Goal: Communication & Community: Answer question/provide support

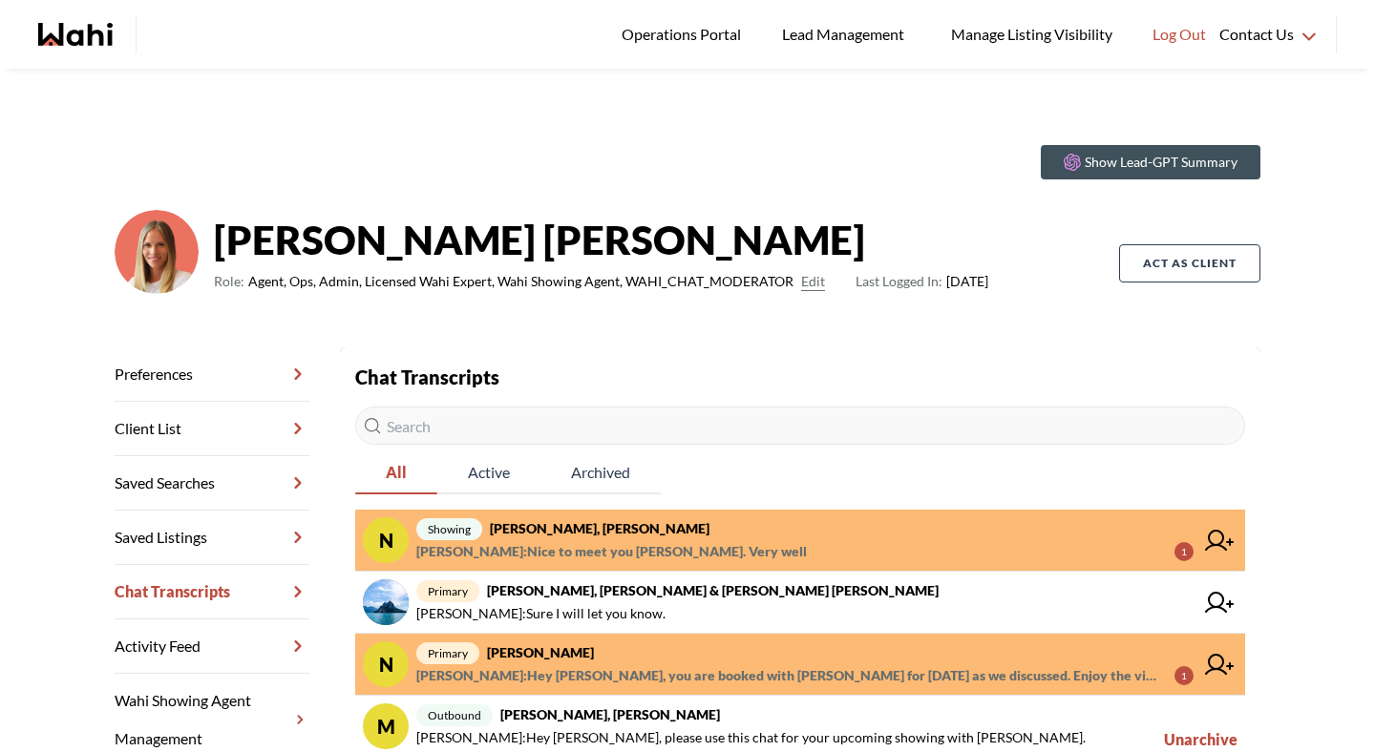
click at [624, 552] on span "[PERSON_NAME] : Nice to meet you [PERSON_NAME]. Very well" at bounding box center [611, 551] width 391 height 23
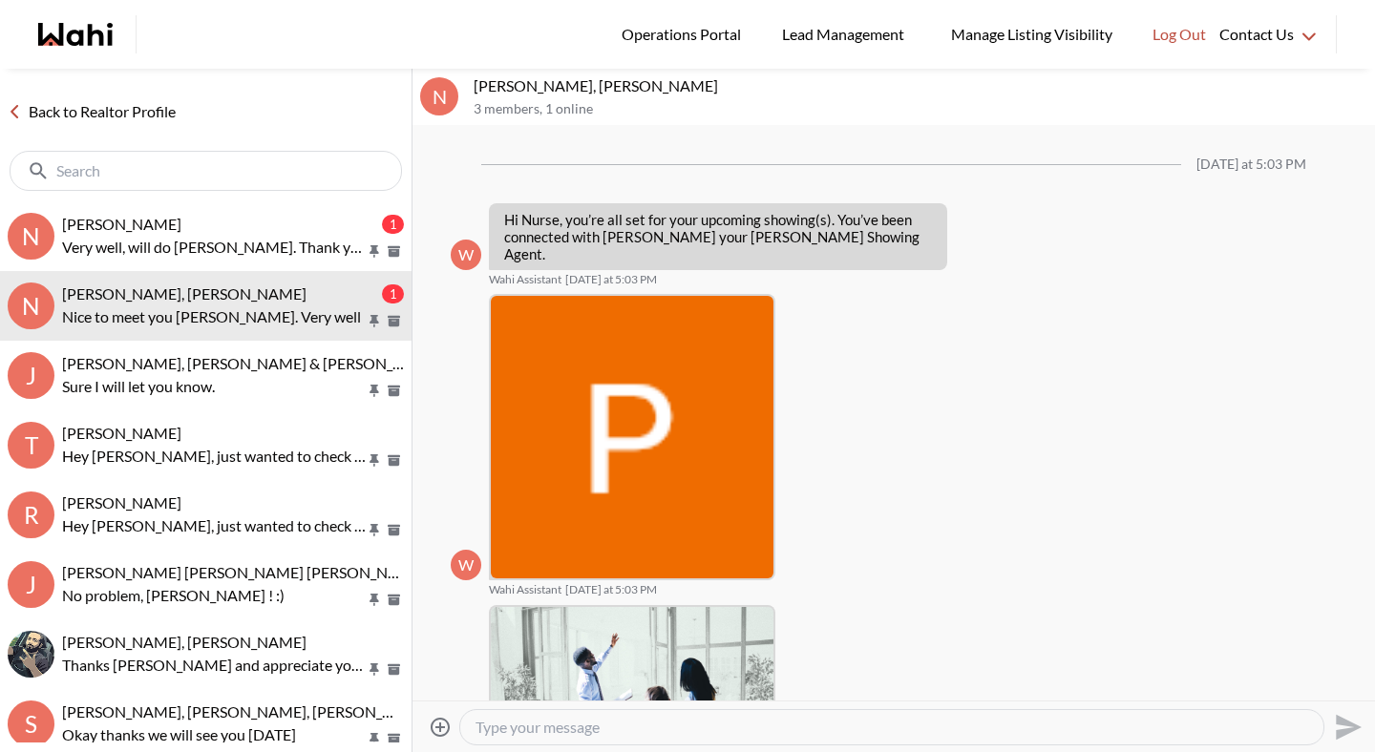
scroll to position [527, 0]
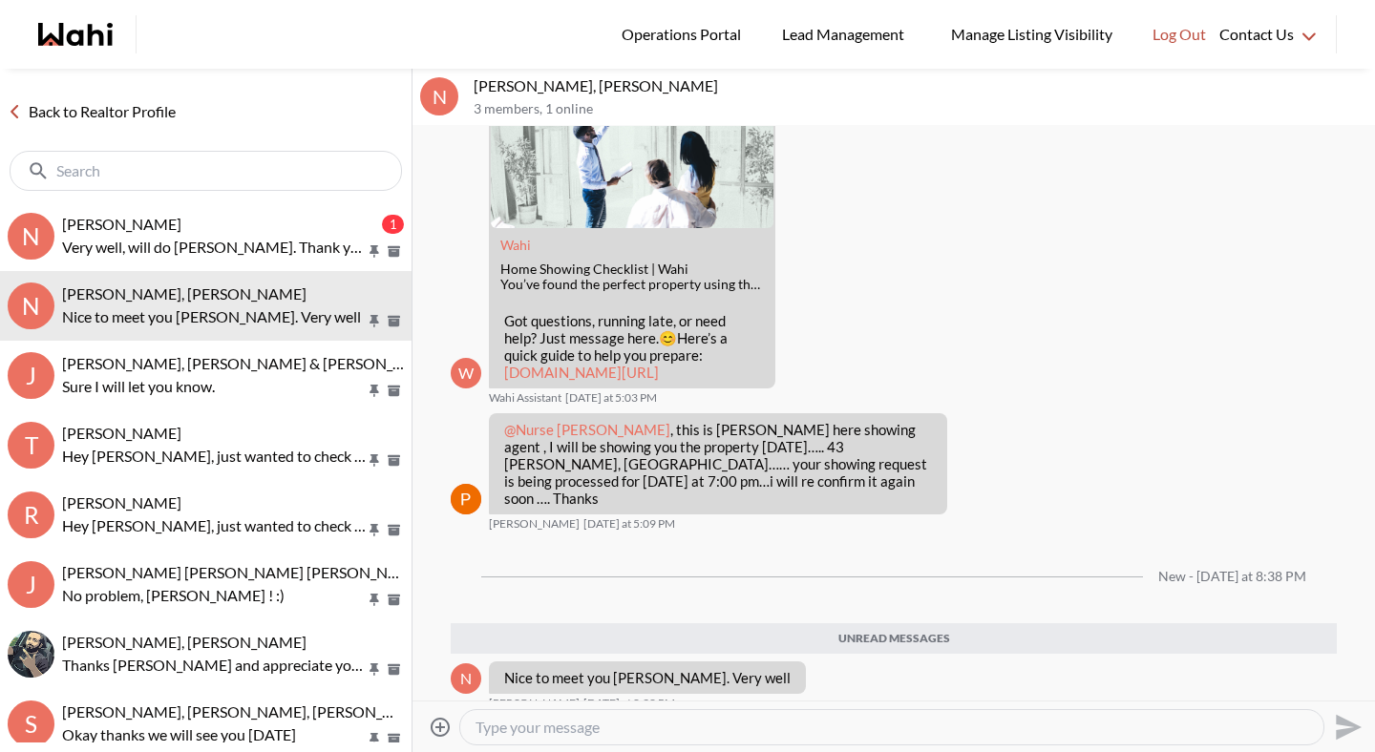
click at [72, 115] on link "Back to Realtor Profile" at bounding box center [91, 111] width 183 height 25
